Goal: Transaction & Acquisition: Purchase product/service

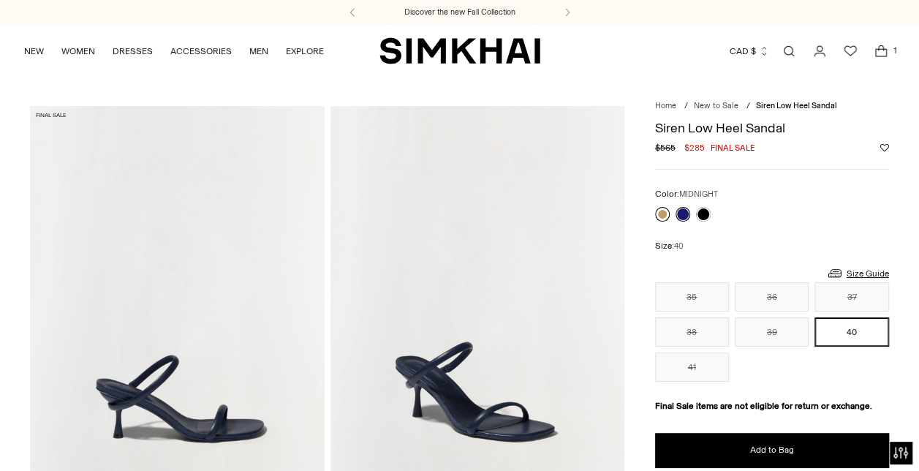
click at [659, 212] on link at bounding box center [662, 214] width 15 height 15
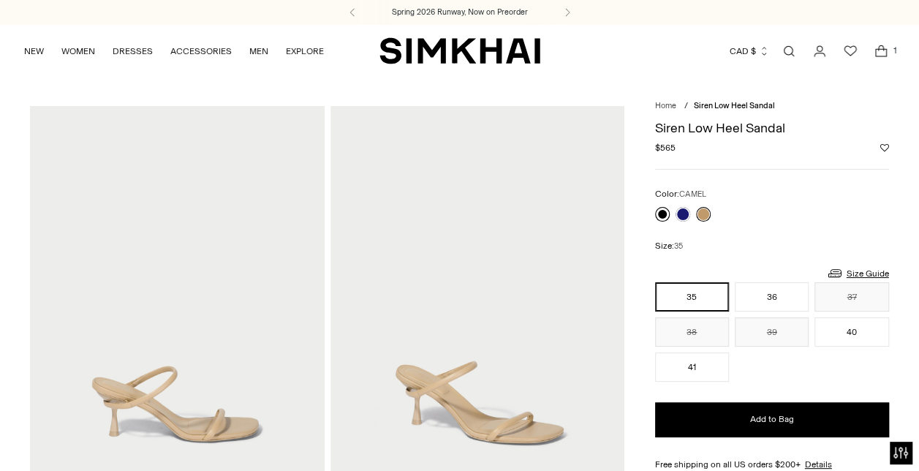
click at [664, 215] on link at bounding box center [662, 214] width 15 height 15
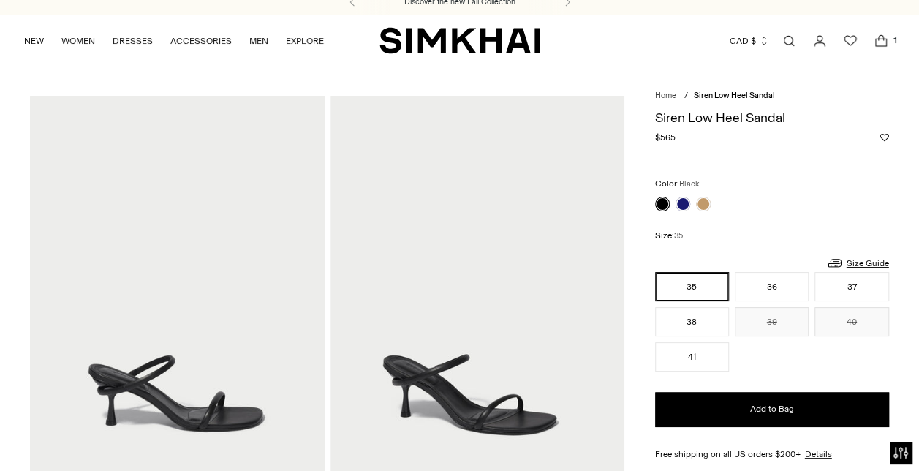
scroll to position [12, 0]
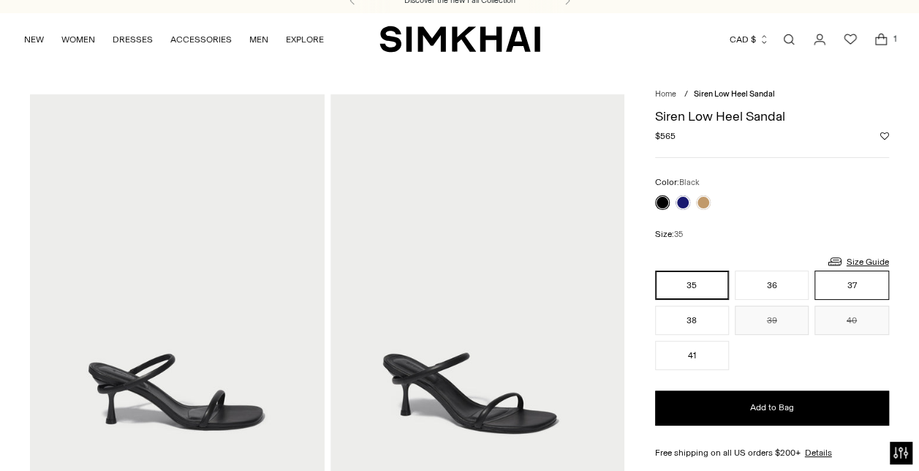
click at [866, 285] on button "37" at bounding box center [851, 284] width 74 height 29
